Goal: Information Seeking & Learning: Understand process/instructions

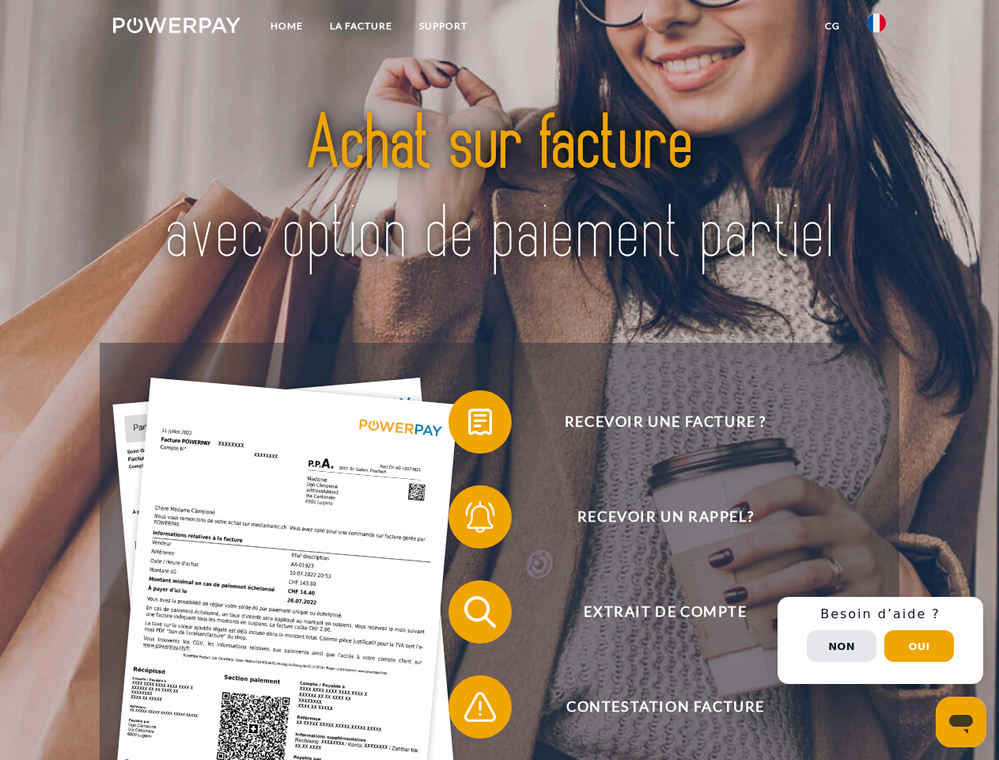
click at [176, 28] on img at bounding box center [176, 25] width 127 height 16
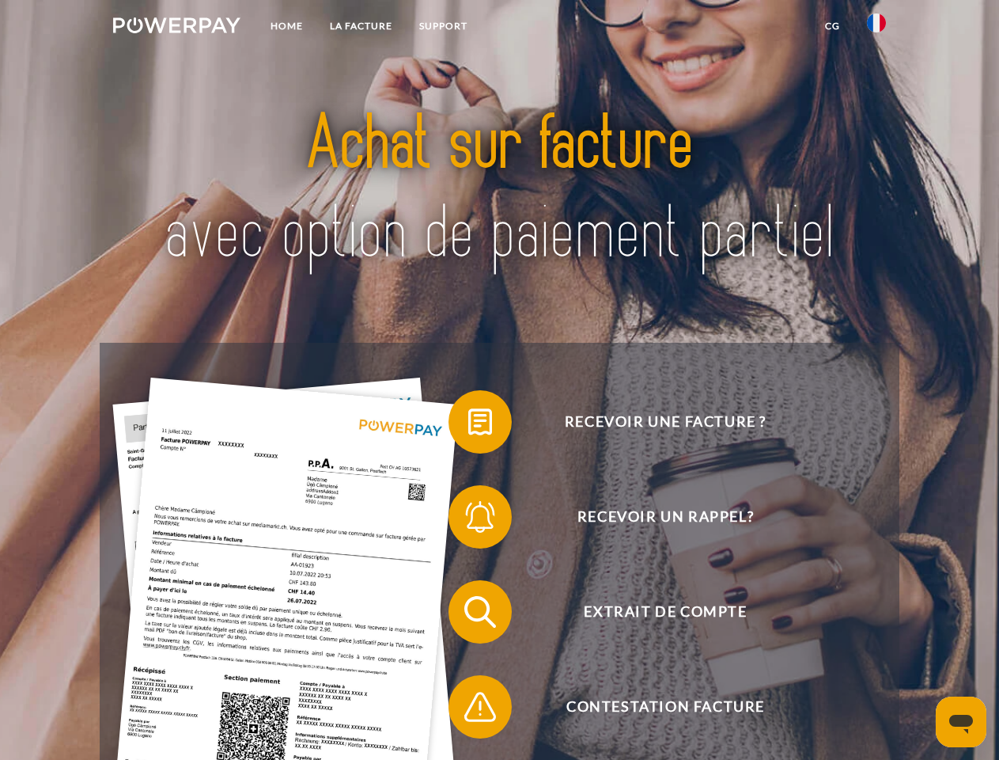
click at [877, 28] on img at bounding box center [876, 22] width 19 height 19
click at [832, 26] on link "CG" at bounding box center [833, 26] width 42 height 28
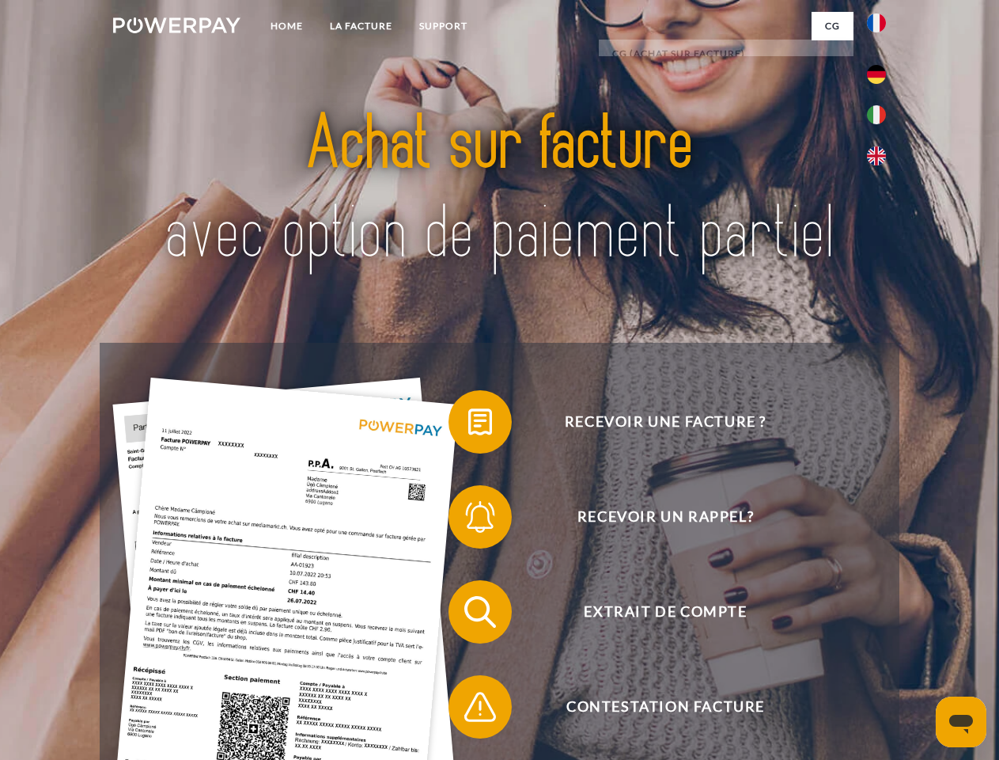
click at [468, 425] on span at bounding box center [456, 421] width 79 height 79
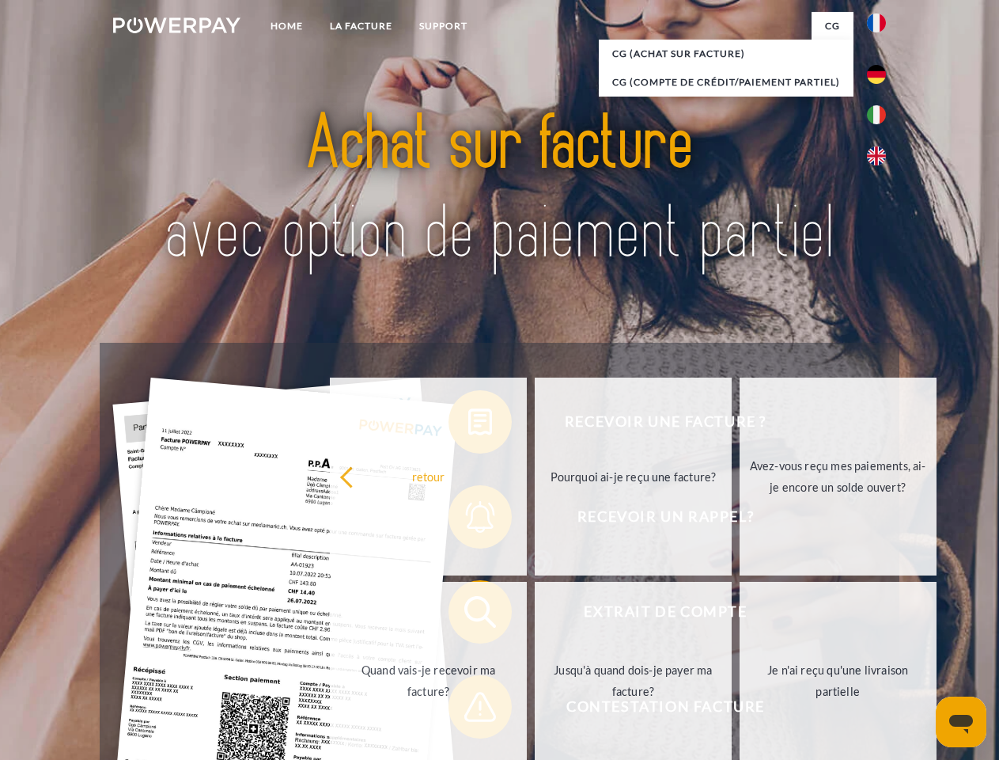
click at [468, 520] on div "Recevoir une facture ? Recevoir un rappel? Extrait de compte retour" at bounding box center [499, 659] width 799 height 633
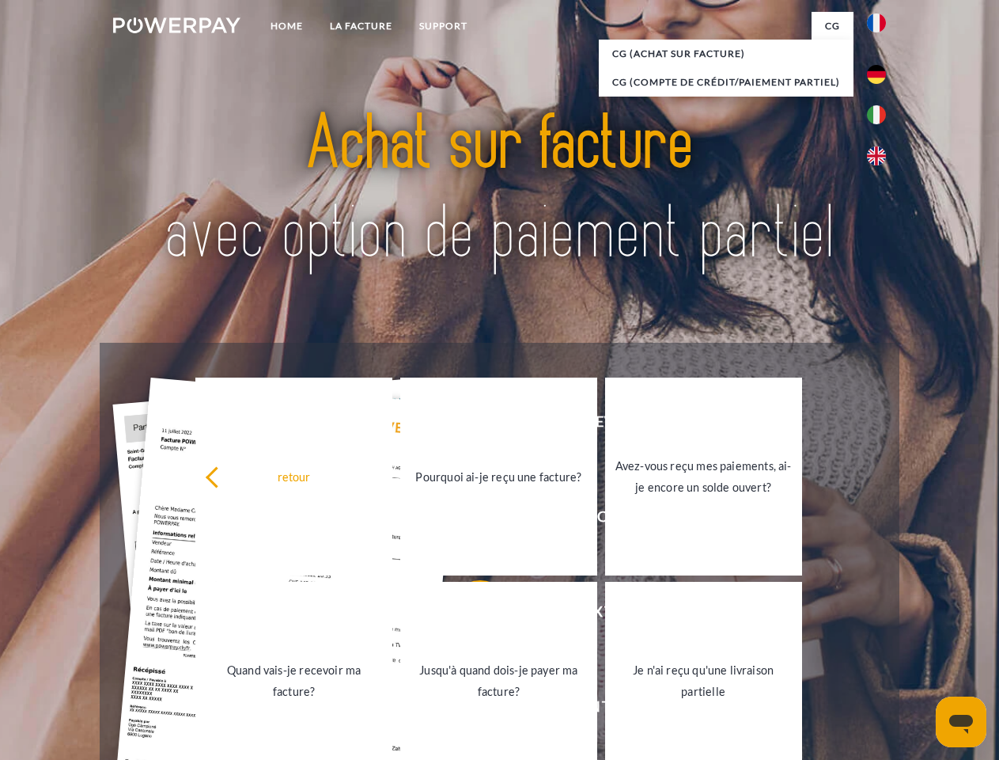
click at [468, 615] on link "Jusqu'à quand dois-je payer ma facture?" at bounding box center [498, 681] width 197 height 198
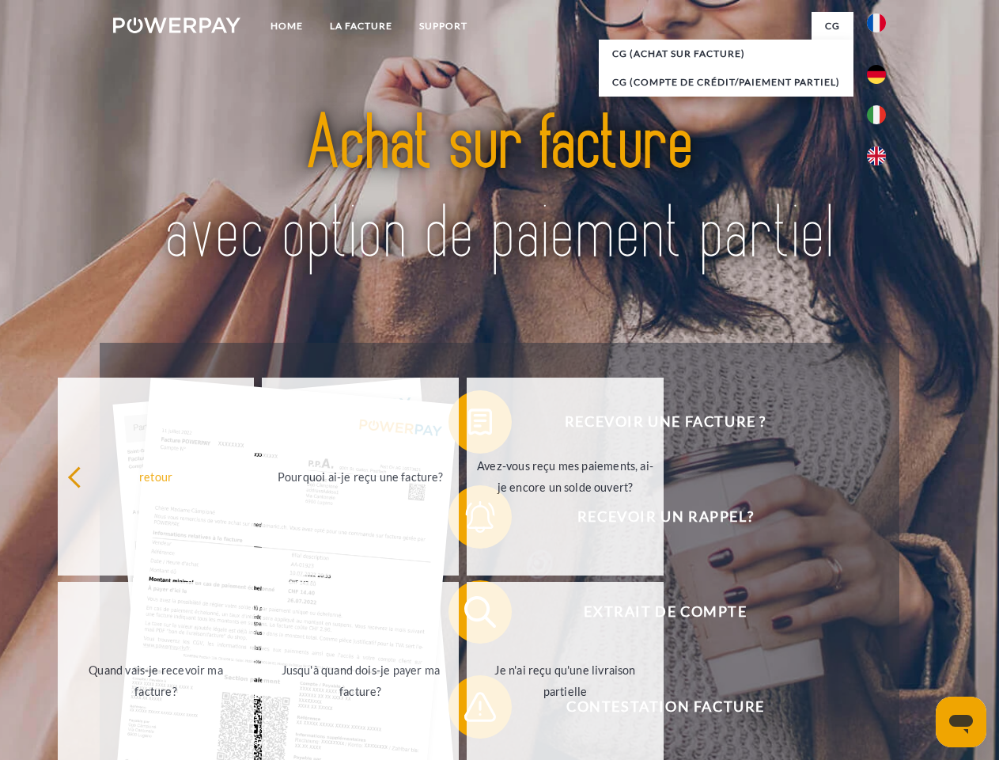
click at [468, 710] on span at bounding box center [456, 706] width 79 height 79
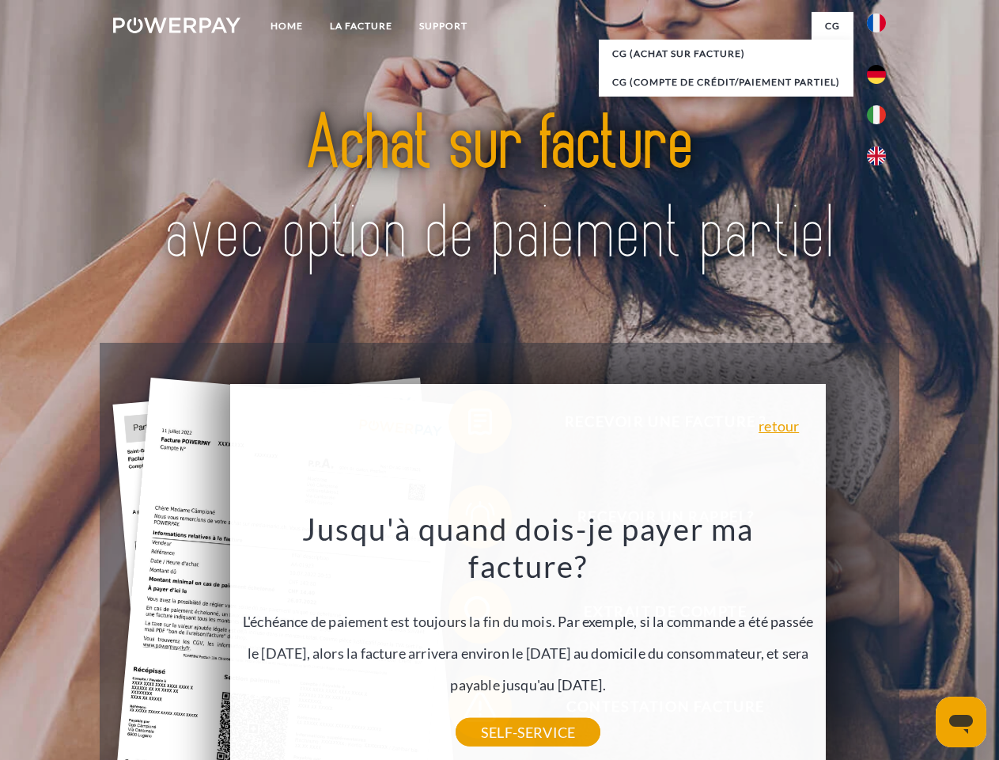
click at [881, 640] on div "Recevoir une facture ? Recevoir un rappel? Extrait de compte retour" at bounding box center [499, 659] width 799 height 633
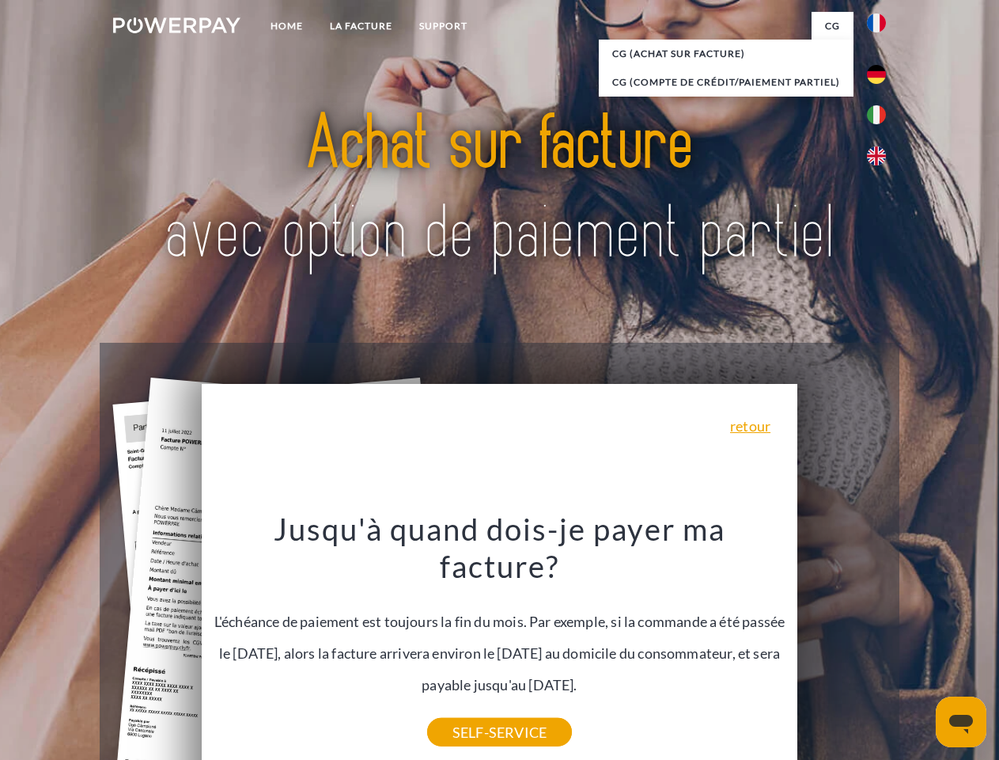
click at [842, 643] on span "Extrait de compte" at bounding box center [666, 611] width 388 height 63
click at [920, 646] on header "Home LA FACTURE Support" at bounding box center [499, 546] width 999 height 1093
